Goal: Task Accomplishment & Management: Manage account settings

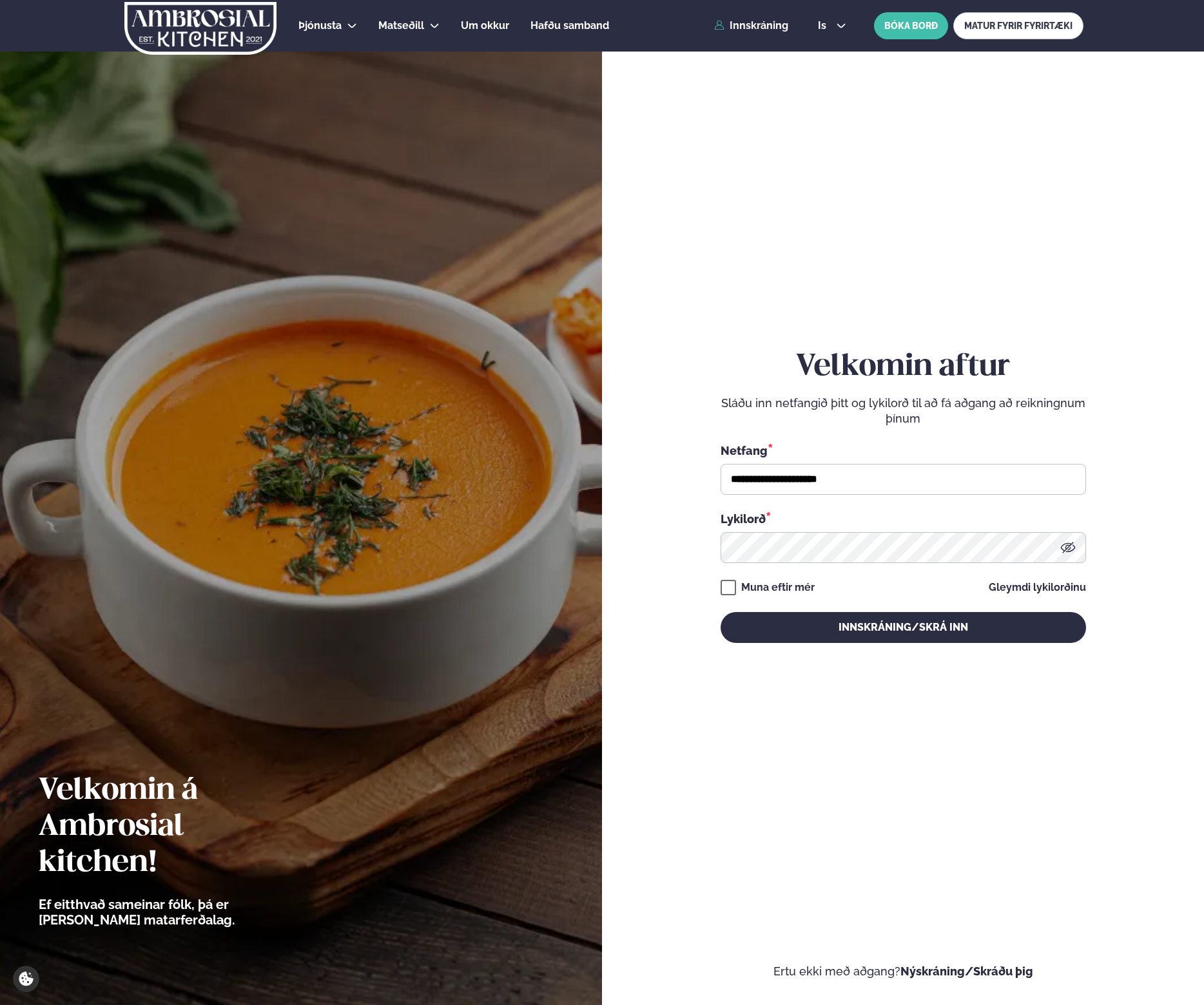
click at [923, 625] on button "Innskráning/Skrá inn" at bounding box center [903, 628] width 365 height 31
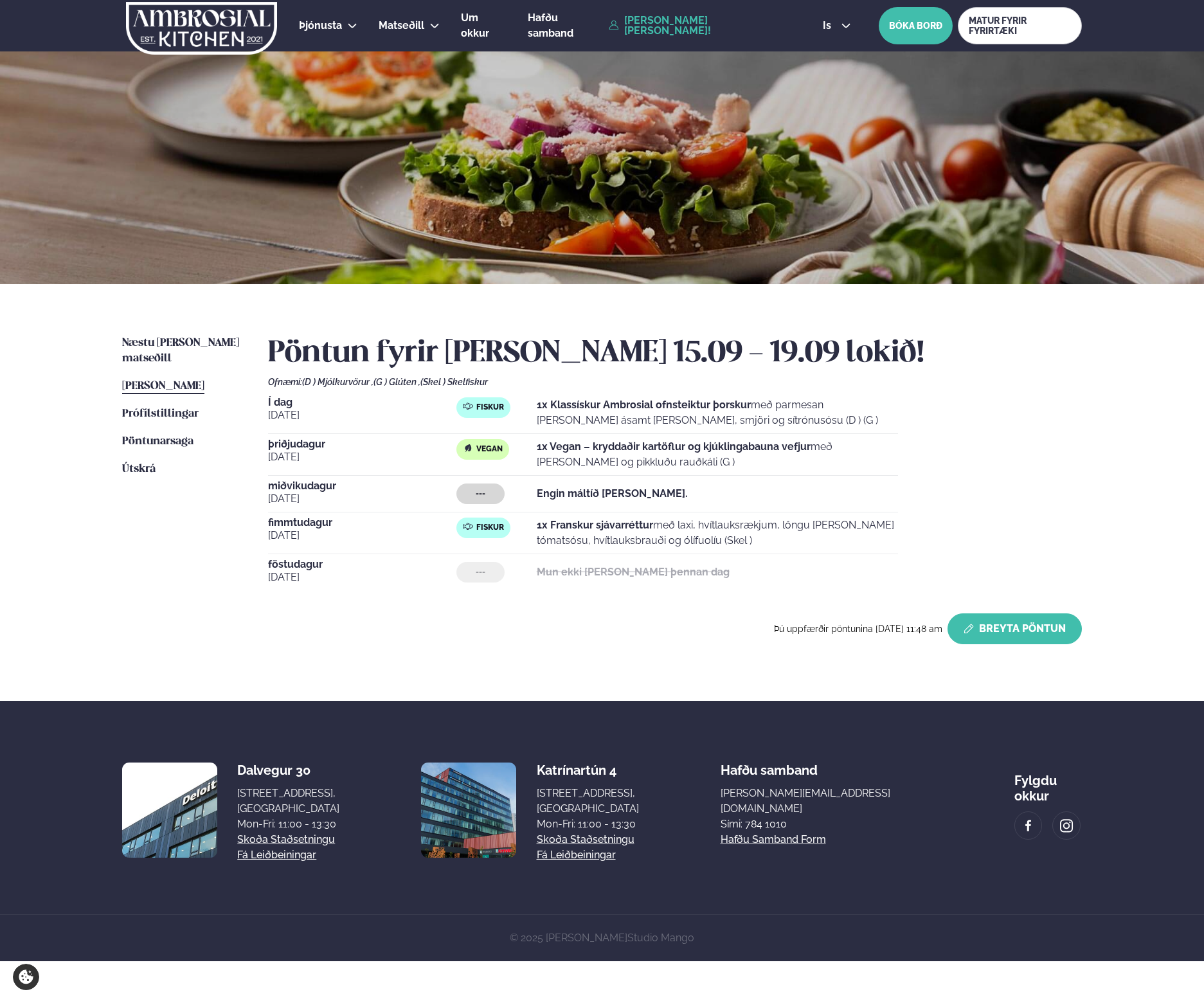
click at [997, 621] on button "Breyta Pöntun" at bounding box center [1015, 629] width 135 height 31
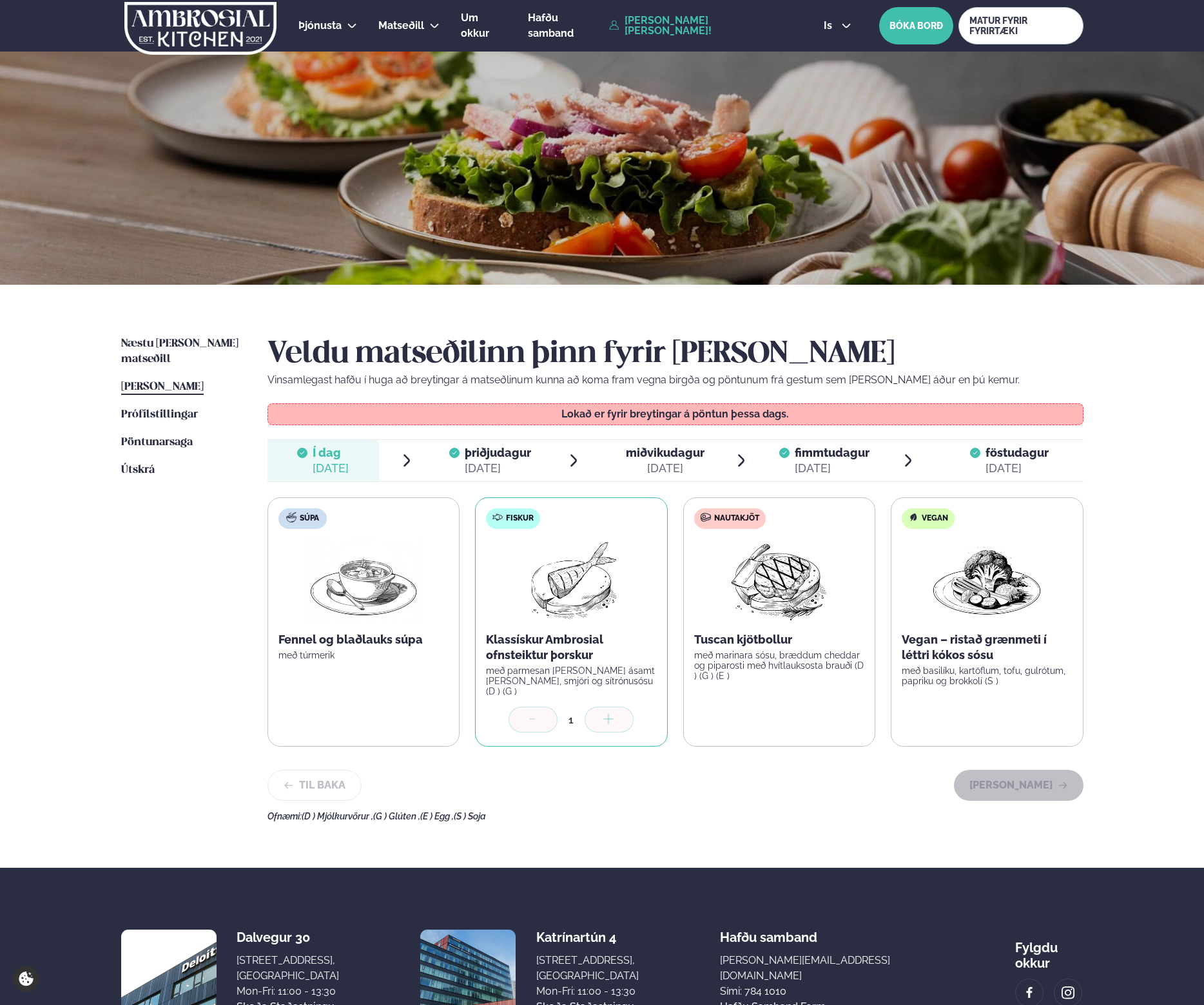
click at [502, 457] on span "þriðjudagur" at bounding box center [498, 453] width 67 height 14
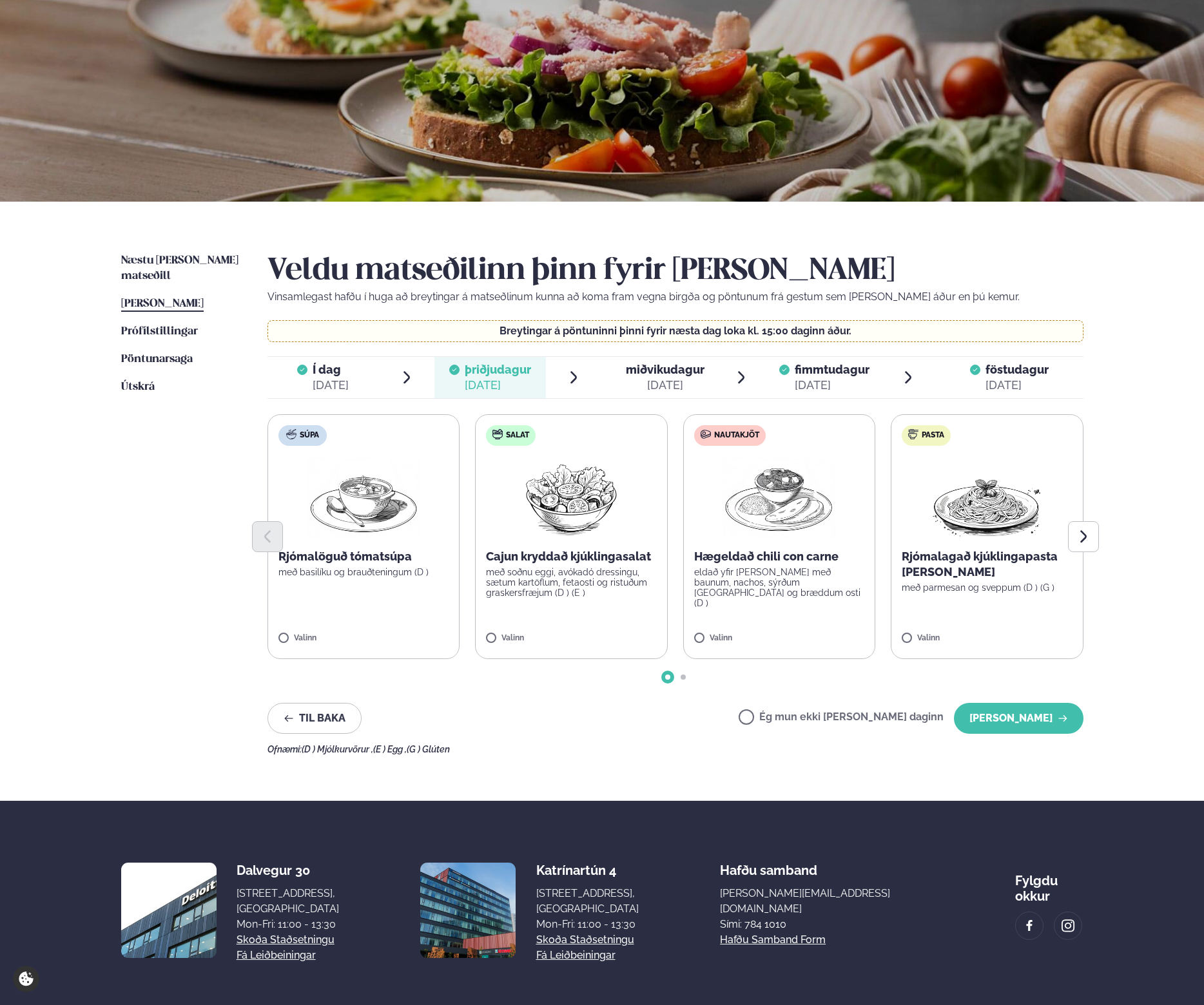
scroll to position [140, 0]
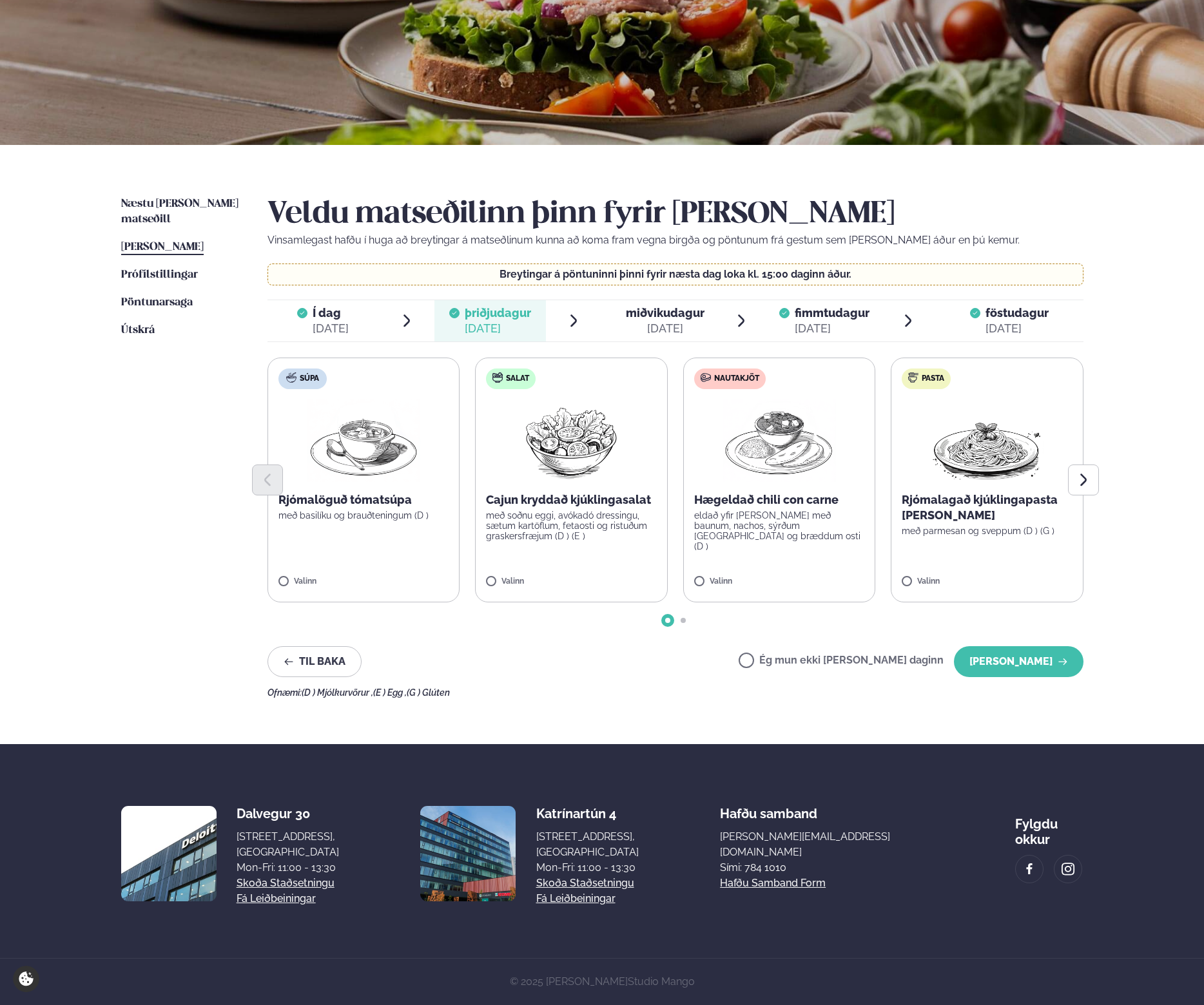
click at [876, 662] on label "Ég mun ekki [PERSON_NAME] daginn" at bounding box center [841, 662] width 205 height 14
click at [973, 661] on button "[PERSON_NAME]" at bounding box center [1018, 662] width 130 height 31
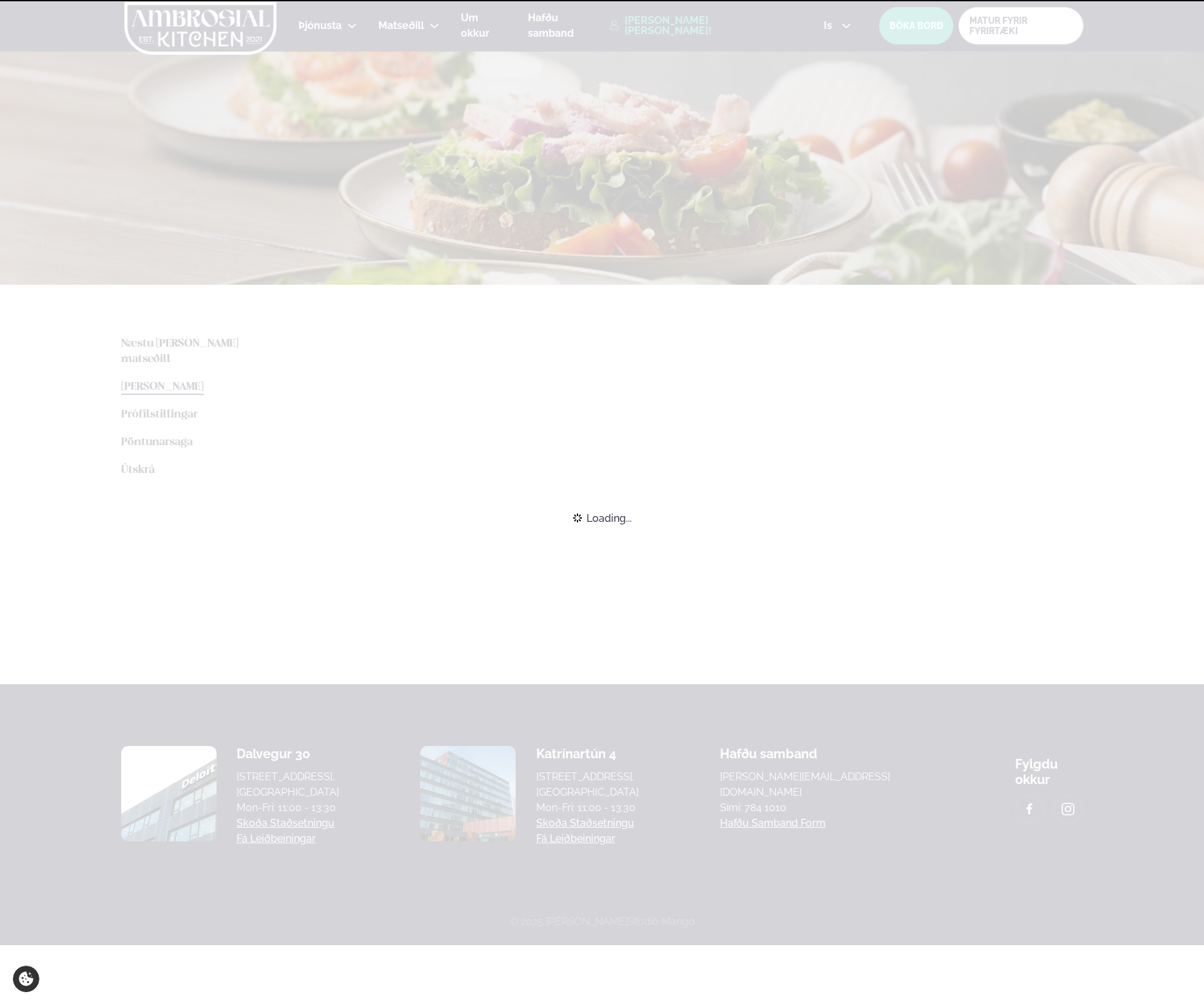
scroll to position [0, 0]
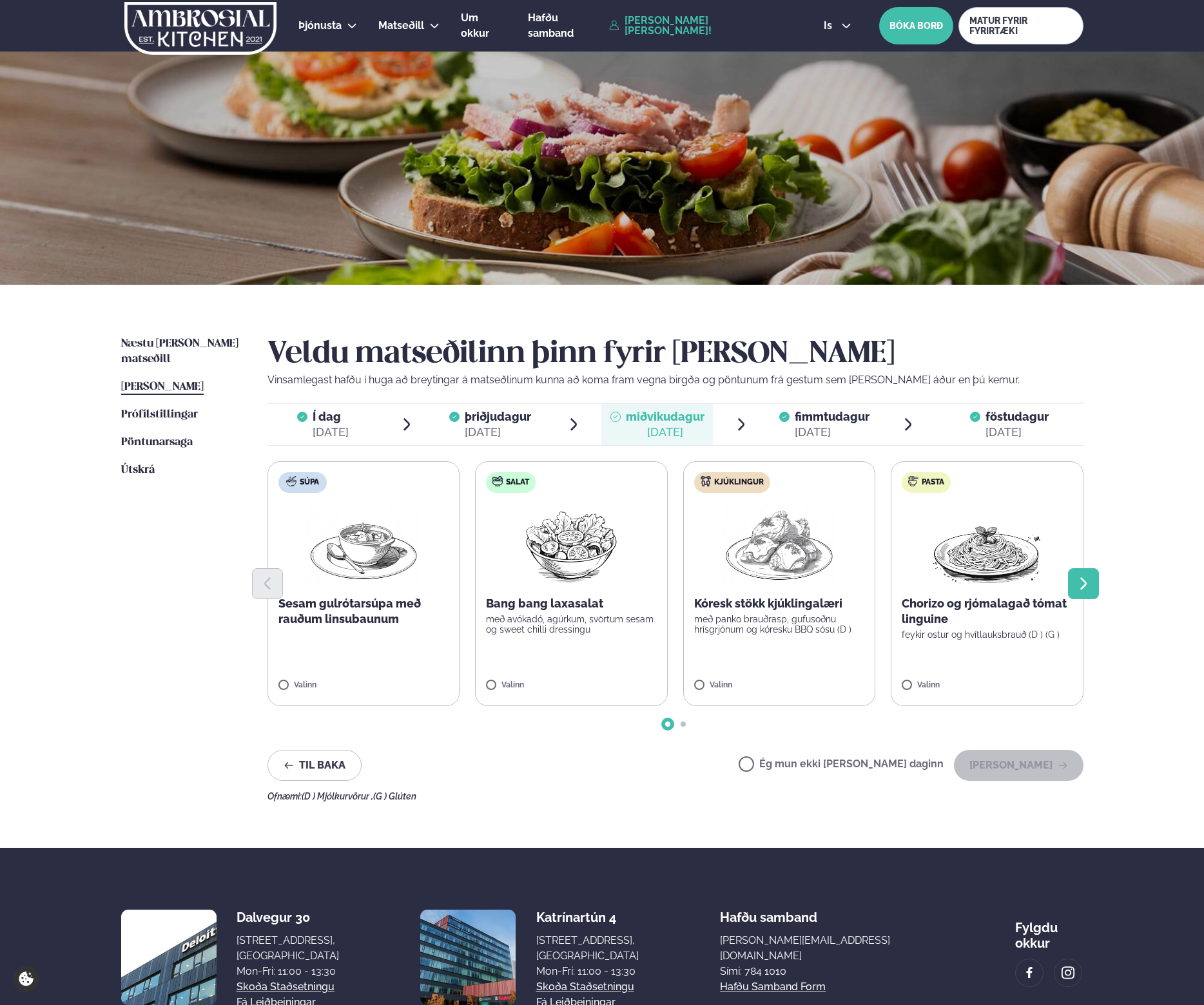
click at [1095, 585] on button "Next slide" at bounding box center [1084, 584] width 31 height 31
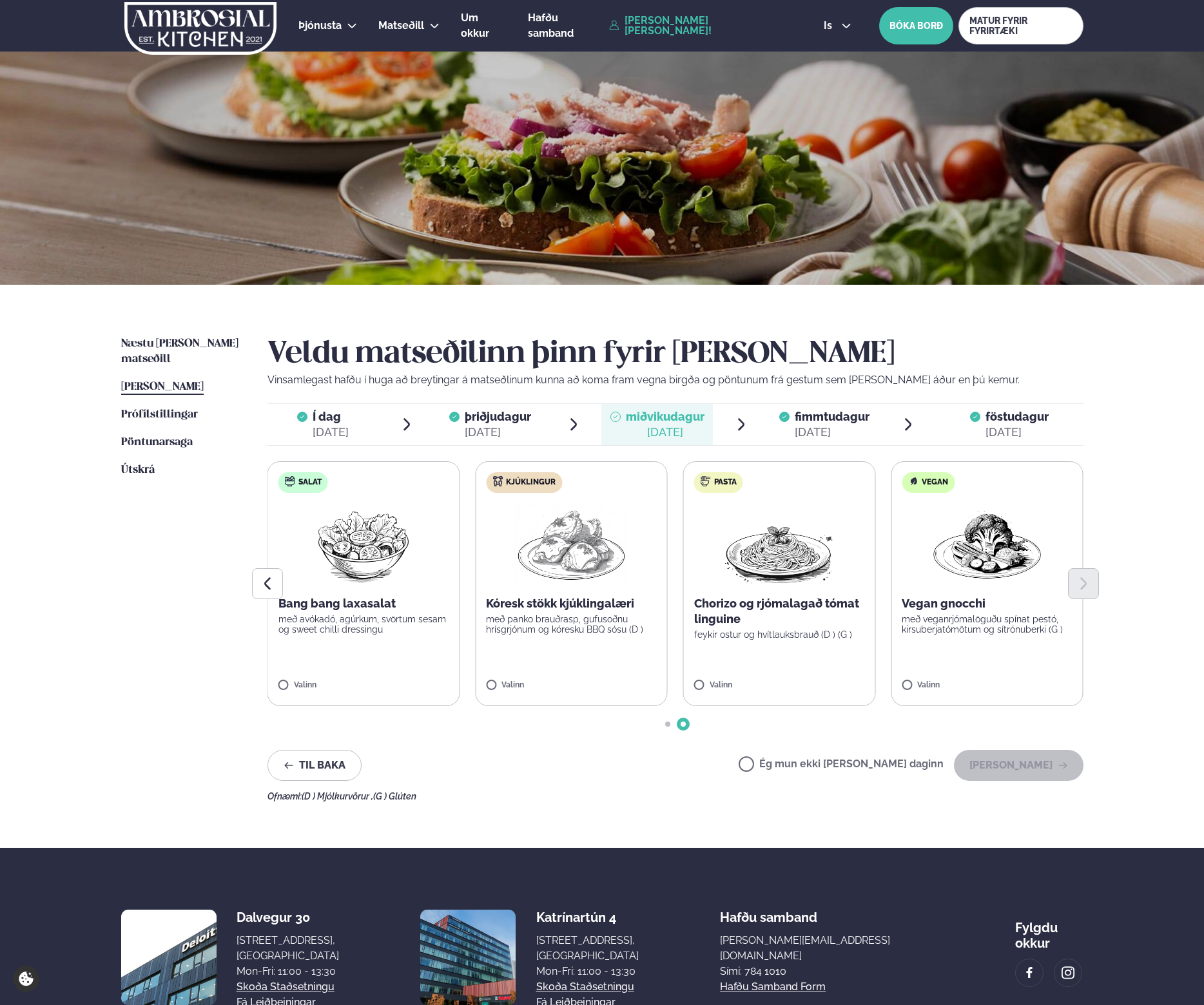
click at [844, 439] on div "[DATE]" at bounding box center [832, 433] width 74 height 15
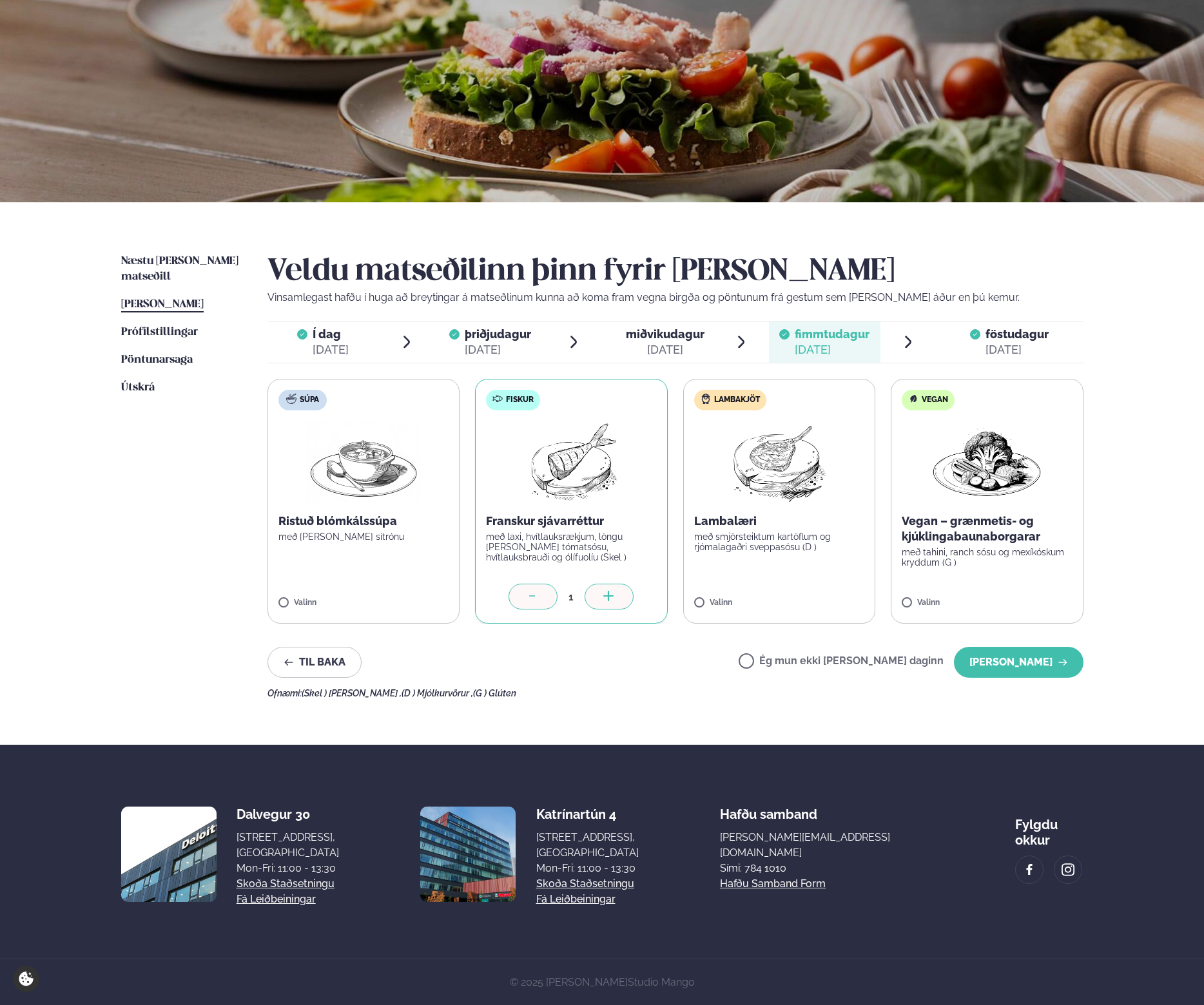
scroll to position [83, 0]
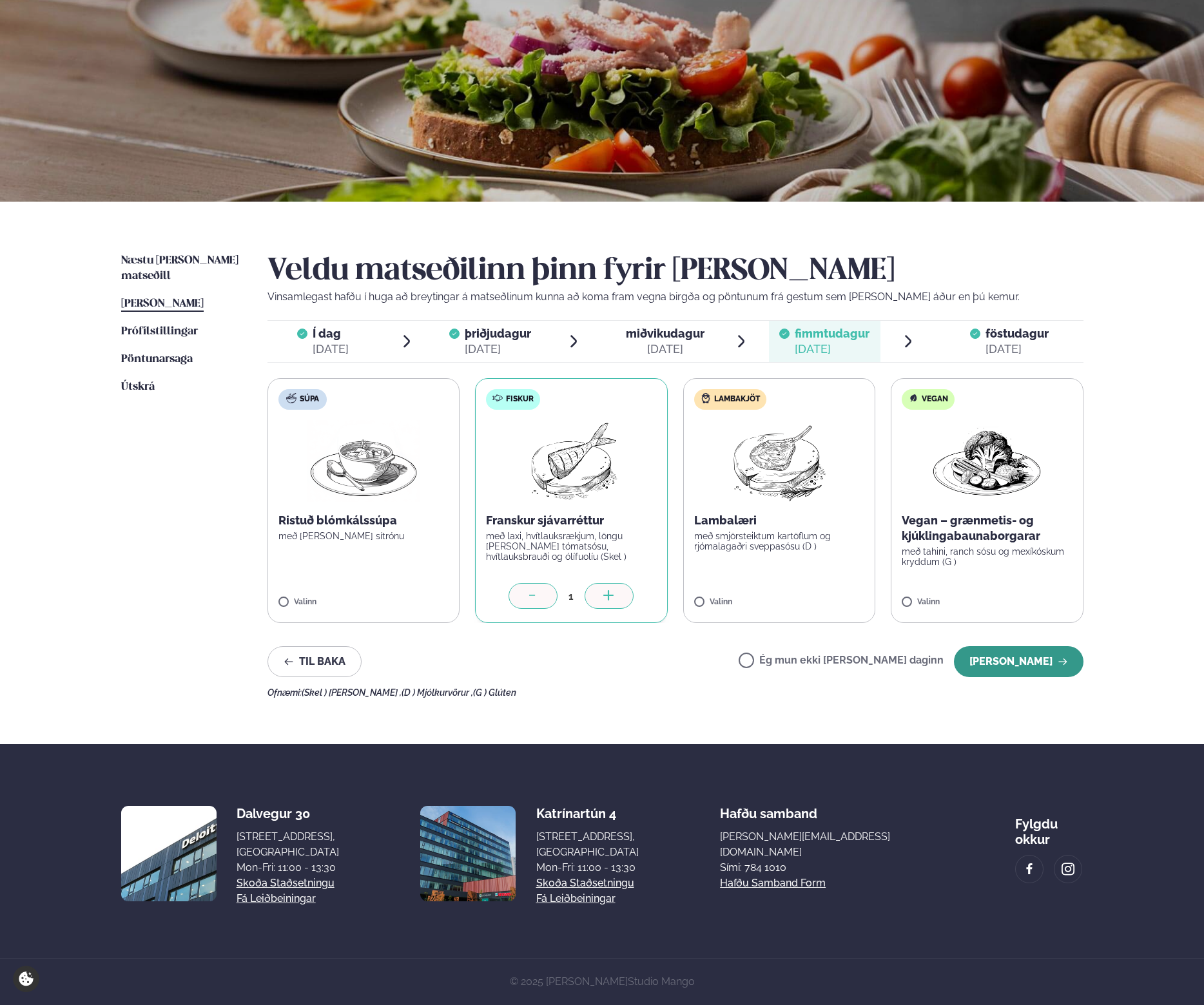
click at [1025, 667] on button "[PERSON_NAME]" at bounding box center [1018, 662] width 130 height 31
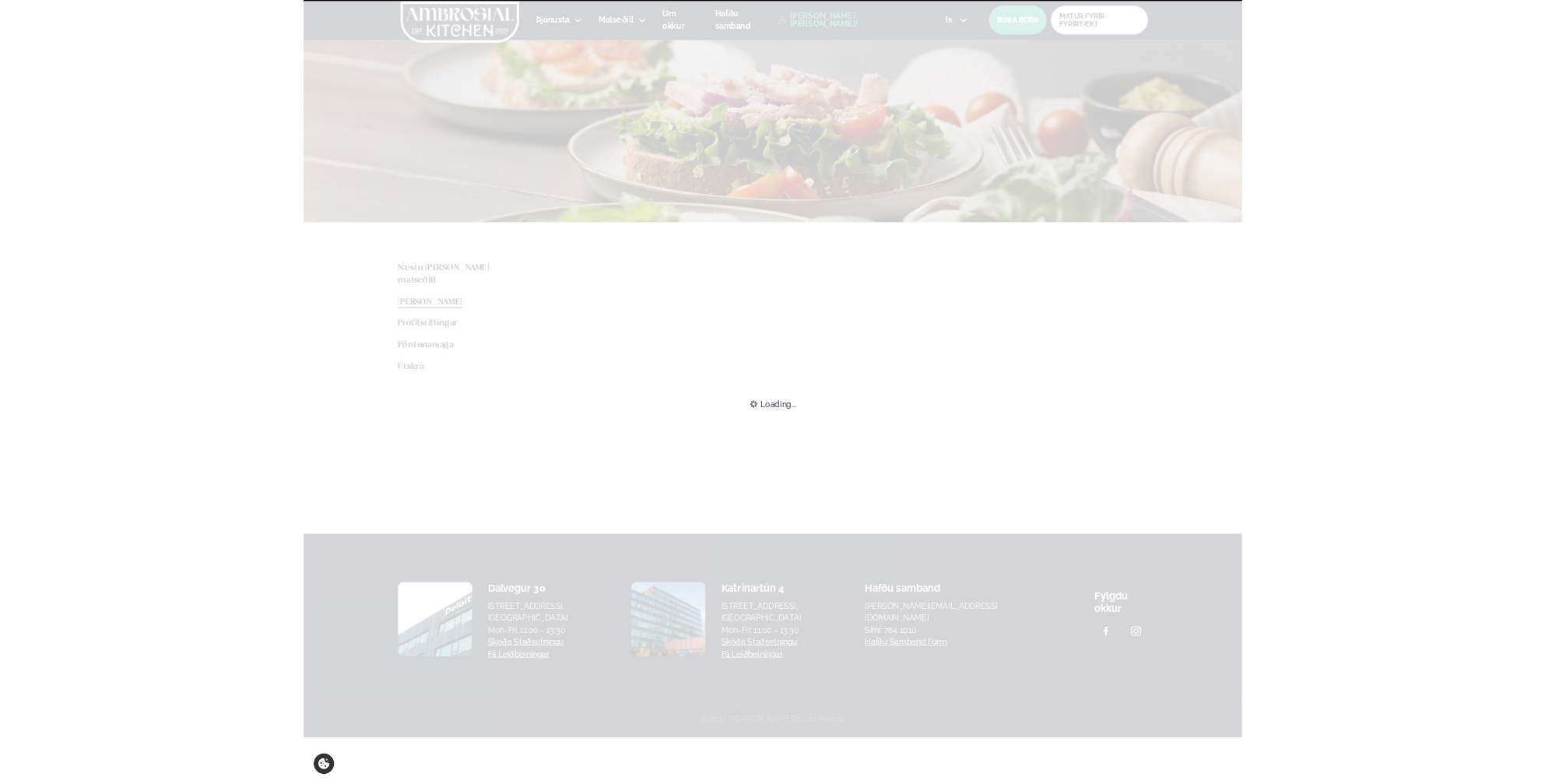
scroll to position [0, 0]
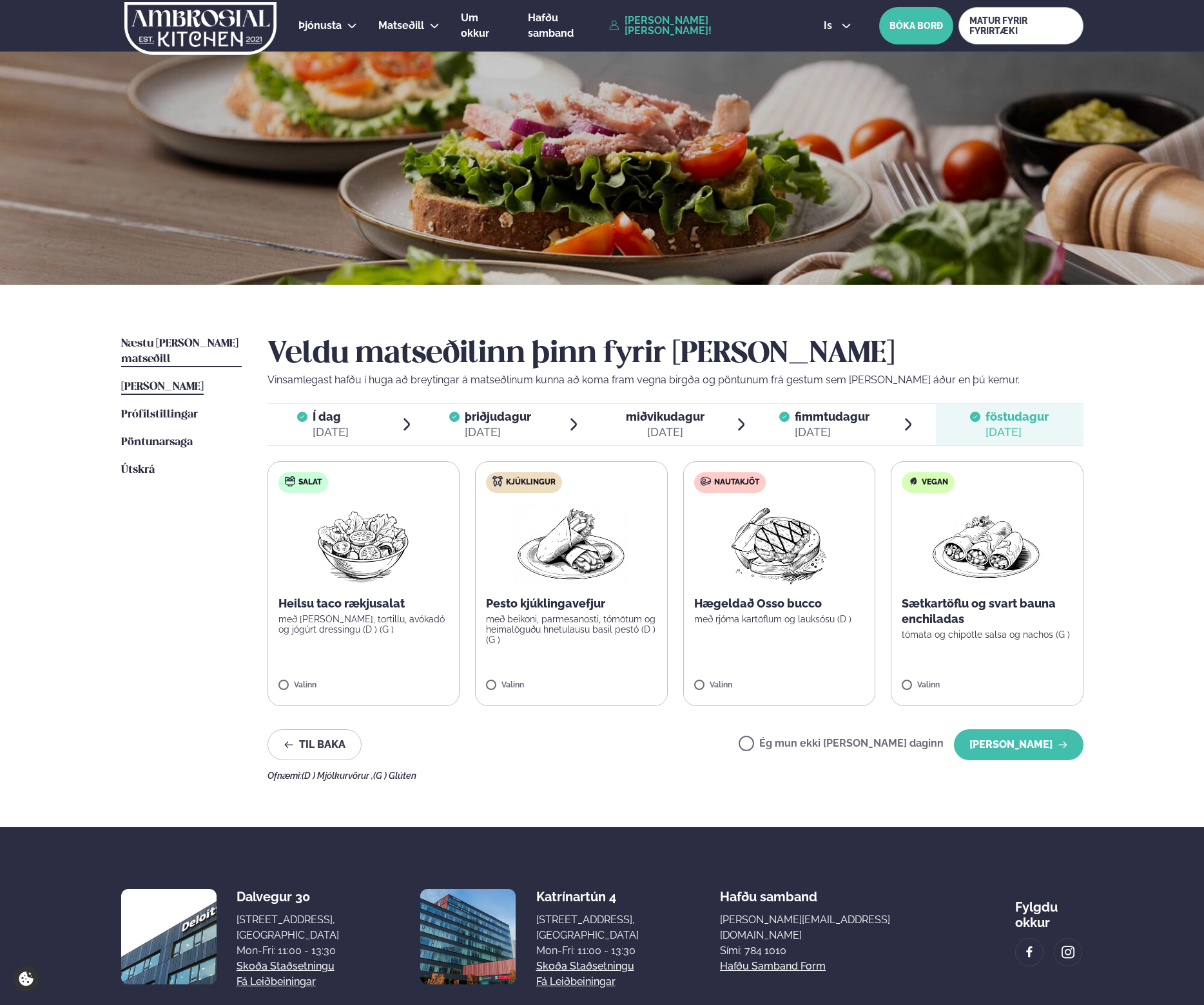
click at [156, 344] on span "Næstu [PERSON_NAME] matseðill" at bounding box center [180, 351] width 117 height 26
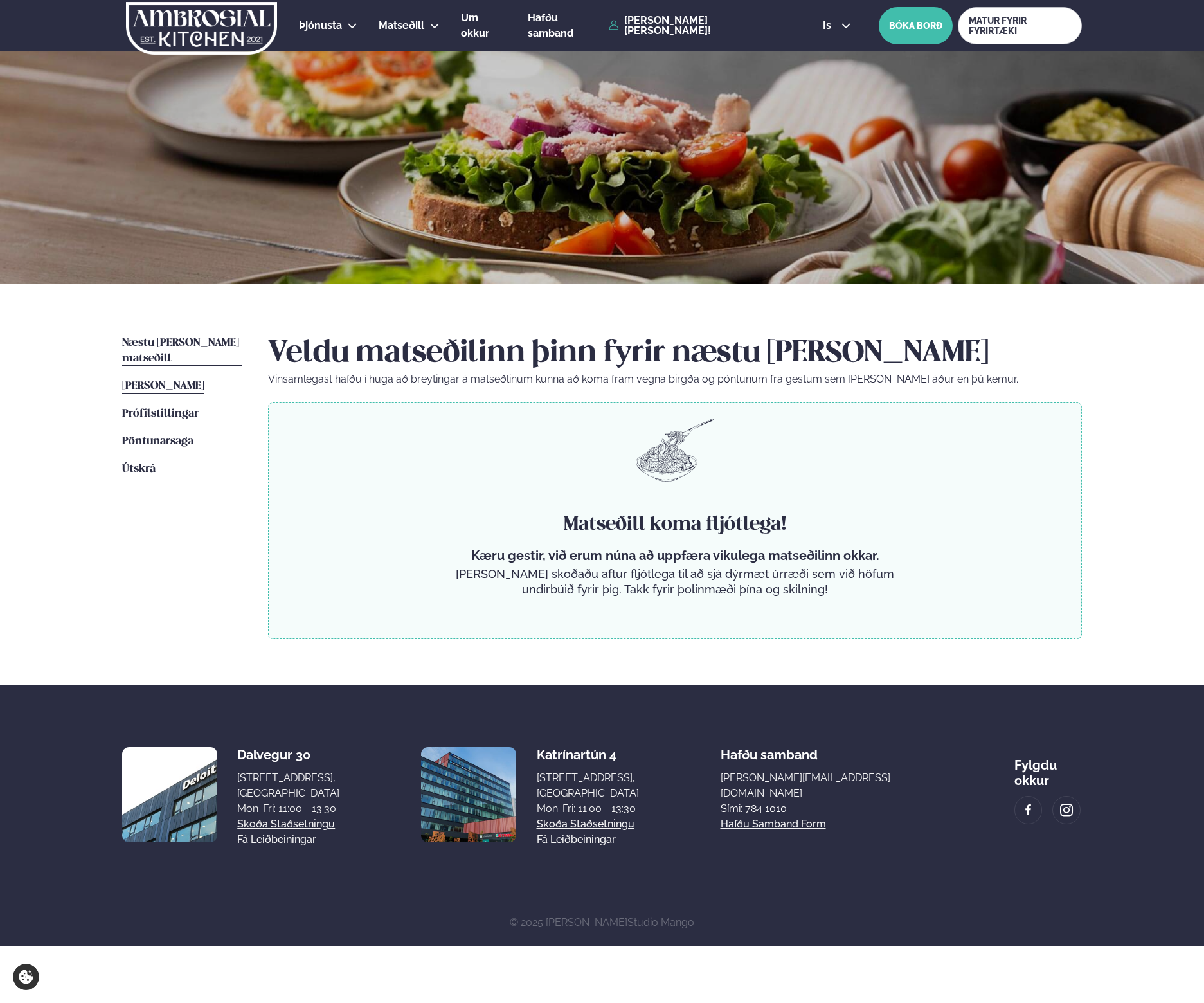
click at [168, 381] on span "[PERSON_NAME]" at bounding box center [164, 386] width 83 height 11
